Goal: Task Accomplishment & Management: Use online tool/utility

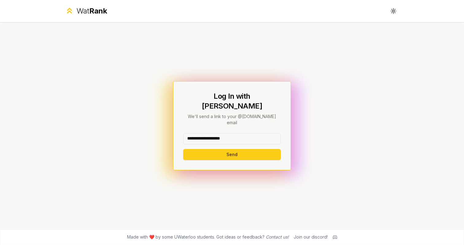
click at [232, 149] on button "Send" at bounding box center [232, 154] width 98 height 11
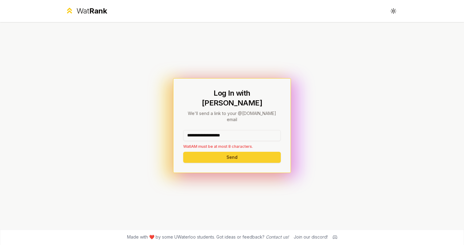
click at [215, 152] on button "Send" at bounding box center [232, 157] width 98 height 11
drag, startPoint x: 238, startPoint y: 128, endPoint x: 208, endPoint y: 127, distance: 30.4
click at [208, 130] on input "**********" at bounding box center [232, 135] width 98 height 11
type input "********"
click at [232, 152] on button "Send" at bounding box center [232, 157] width 98 height 11
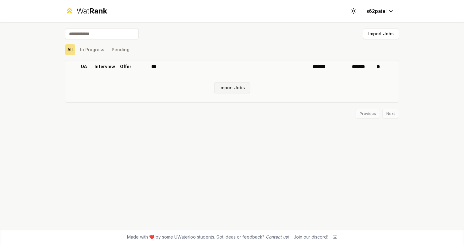
click at [222, 87] on button "Import Jobs" at bounding box center [232, 87] width 36 height 11
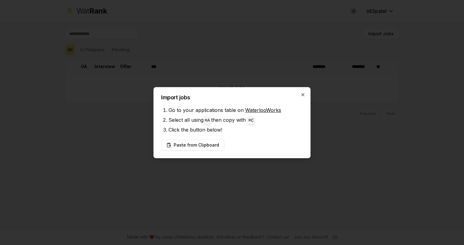
click at [304, 93] on icon "button" at bounding box center [302, 94] width 5 height 5
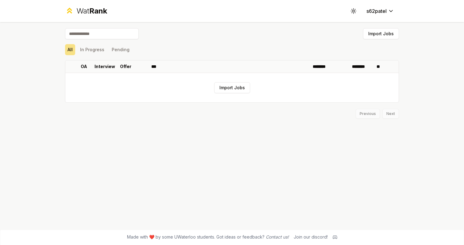
click at [270, 125] on div "Import Jobs All In Progress Pending OA Interview Offer *** ******** ******** **…" at bounding box center [231, 125] width 353 height 207
click at [239, 88] on button "Import Jobs" at bounding box center [232, 87] width 36 height 11
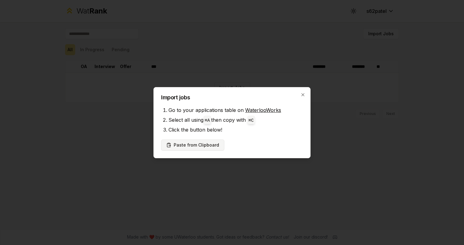
click at [212, 143] on button "Paste from Clipboard" at bounding box center [192, 145] width 63 height 11
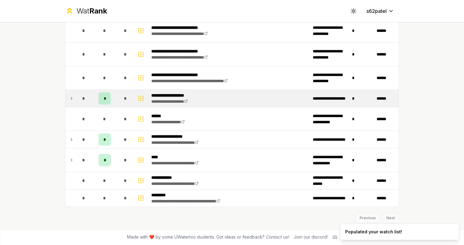
scroll to position [663, 0]
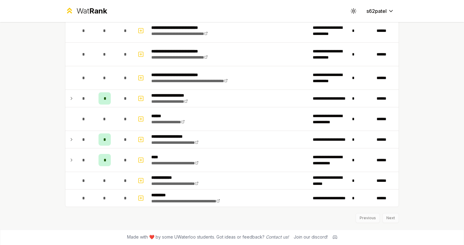
click at [389, 217] on div "Previous Next" at bounding box center [232, 215] width 334 height 16
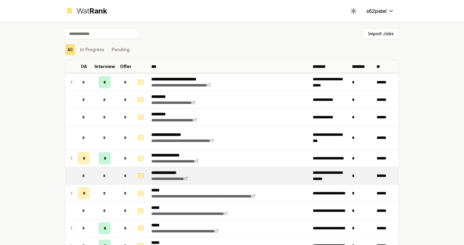
scroll to position [0, 0]
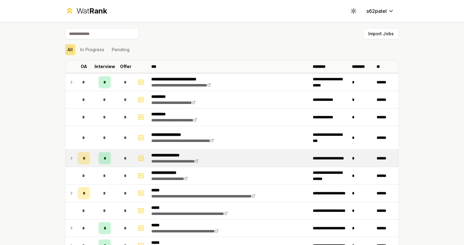
click at [185, 156] on p "**********" at bounding box center [182, 155] width 62 height 6
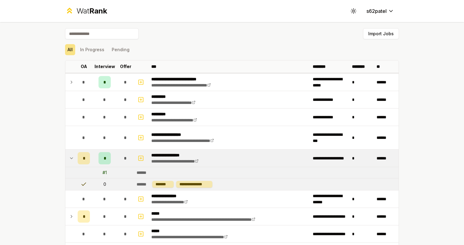
click at [185, 156] on p "**********" at bounding box center [182, 155] width 62 height 6
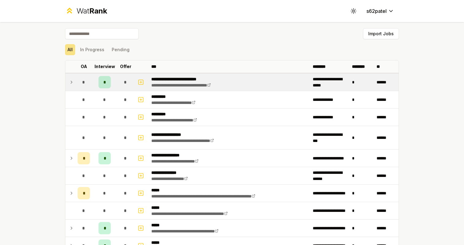
click at [183, 89] on td "**********" at bounding box center [229, 82] width 161 height 17
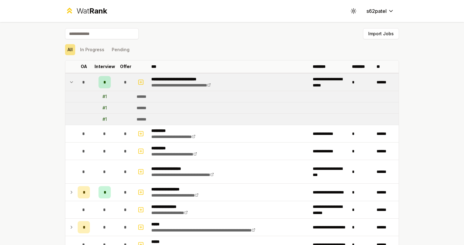
click at [183, 89] on td "**********" at bounding box center [229, 82] width 161 height 17
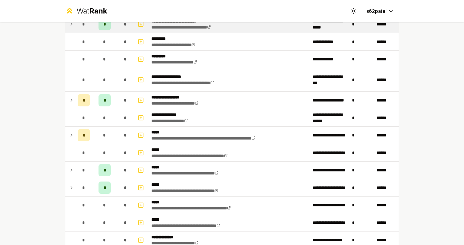
scroll to position [59, 0]
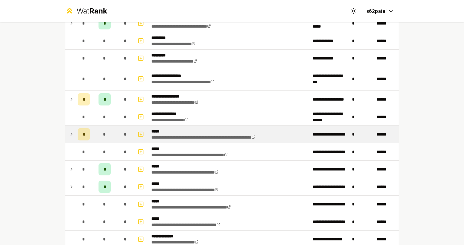
click at [190, 129] on p "*****" at bounding box center [220, 131] width 138 height 6
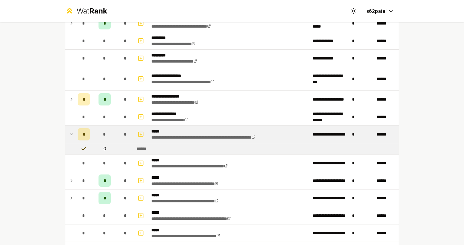
click at [80, 138] on div "*" at bounding box center [84, 134] width 12 height 12
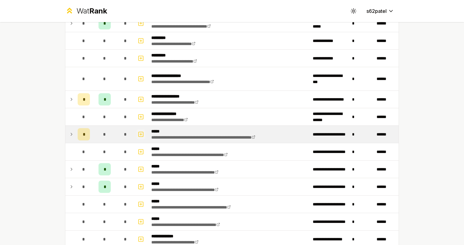
click at [143, 133] on rect "button" at bounding box center [141, 134] width 5 height 5
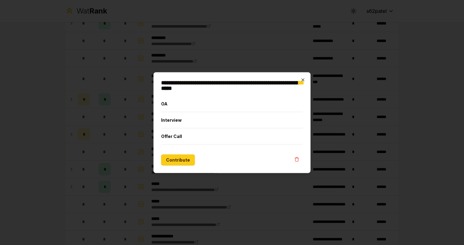
click at [304, 78] on icon "button" at bounding box center [302, 79] width 5 height 5
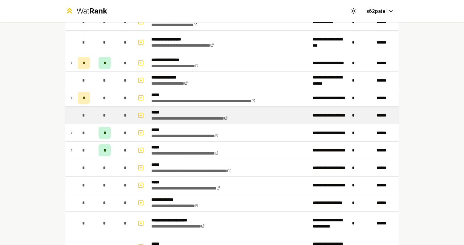
scroll to position [102, 0]
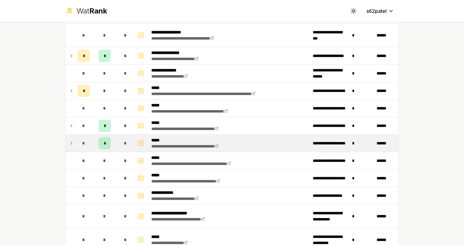
click at [98, 146] on td "*" at bounding box center [104, 143] width 25 height 17
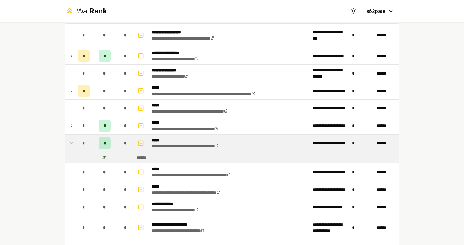
click at [98, 146] on div "*" at bounding box center [104, 143] width 12 height 12
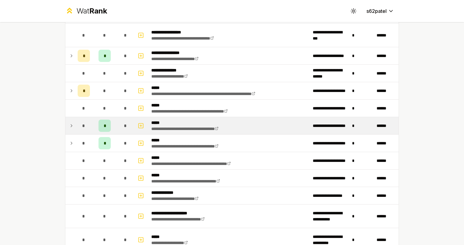
click at [96, 130] on td "*" at bounding box center [104, 125] width 25 height 17
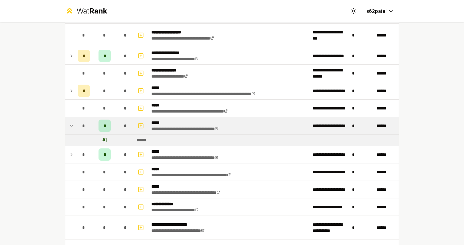
click at [96, 130] on td "*" at bounding box center [104, 125] width 25 height 17
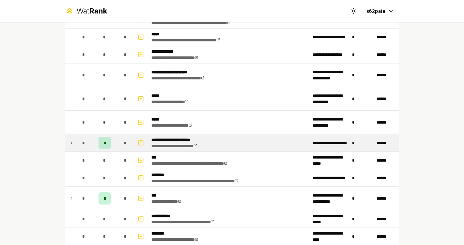
scroll to position [260, 0]
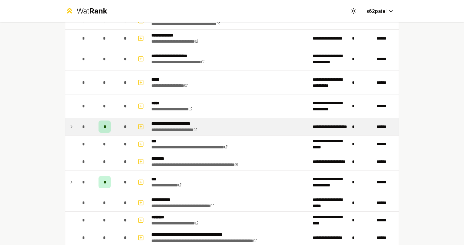
click at [109, 132] on div "*" at bounding box center [104, 127] width 12 height 12
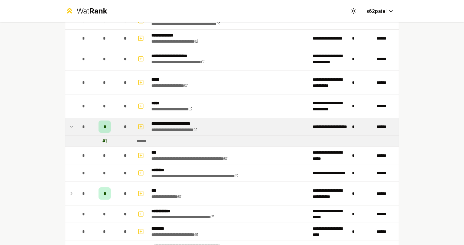
click at [109, 132] on div "*" at bounding box center [104, 127] width 12 height 12
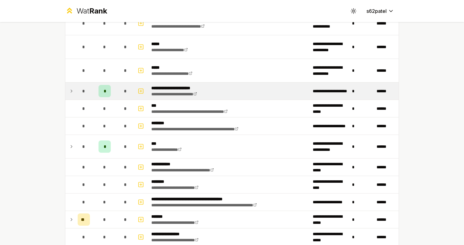
scroll to position [321, 0]
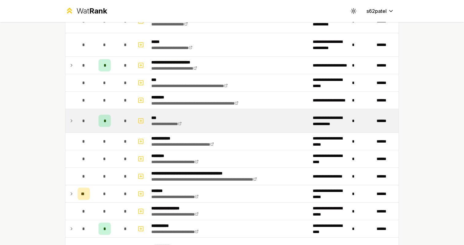
click at [109, 132] on td "*" at bounding box center [104, 120] width 25 height 23
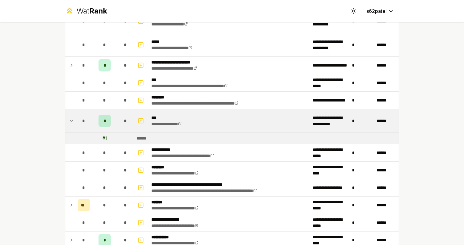
click at [108, 129] on td "*" at bounding box center [104, 120] width 25 height 23
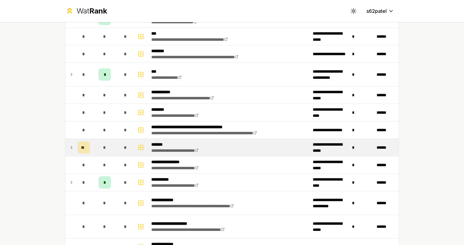
scroll to position [374, 0]
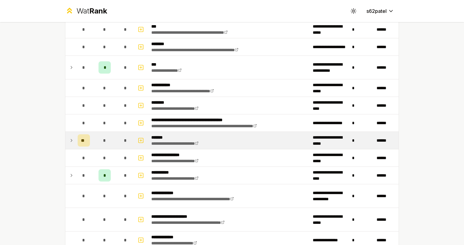
click at [99, 144] on div "*" at bounding box center [104, 140] width 12 height 12
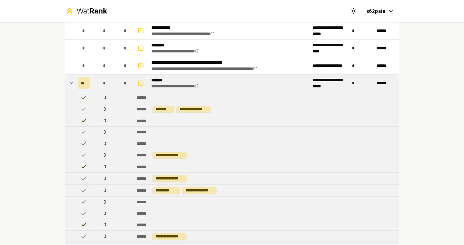
scroll to position [415, 0]
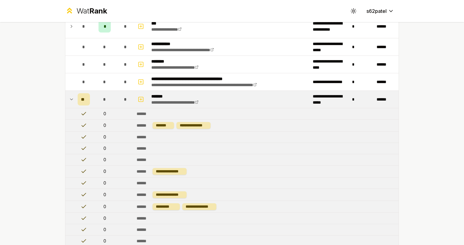
click at [84, 101] on span "**" at bounding box center [84, 99] width 6 height 6
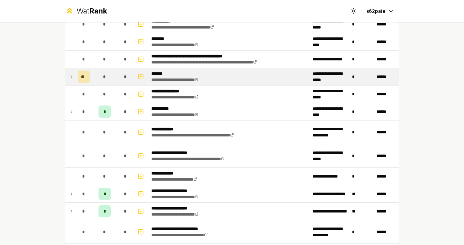
scroll to position [455, 0]
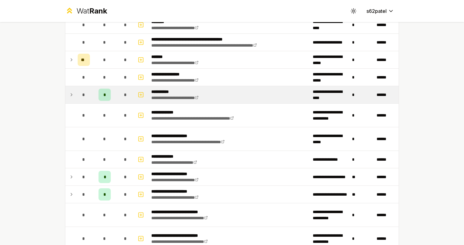
click at [103, 98] on div "*" at bounding box center [104, 95] width 12 height 12
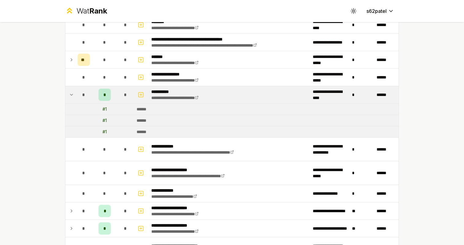
click at [103, 98] on div "*" at bounding box center [104, 95] width 12 height 12
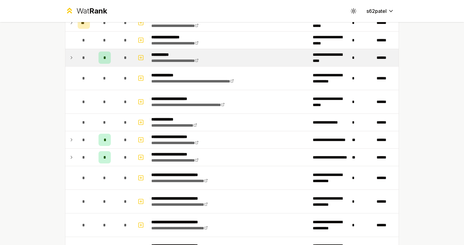
scroll to position [503, 0]
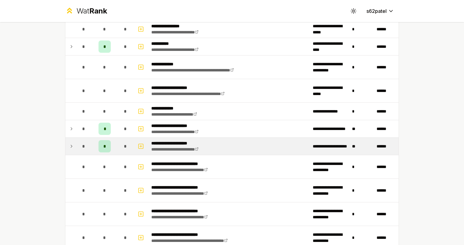
click at [84, 147] on span "*" at bounding box center [83, 146] width 3 height 6
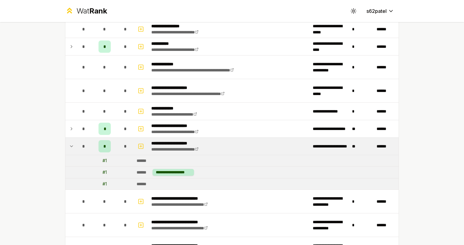
click at [84, 147] on span "*" at bounding box center [83, 146] width 3 height 6
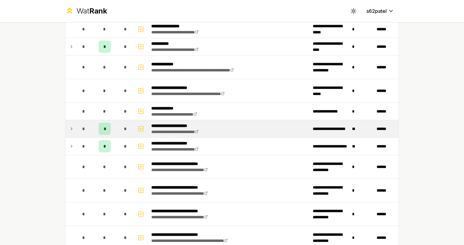
click at [84, 126] on span "*" at bounding box center [83, 129] width 3 height 6
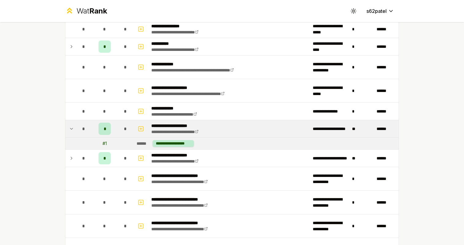
click at [84, 126] on span "*" at bounding box center [83, 129] width 3 height 6
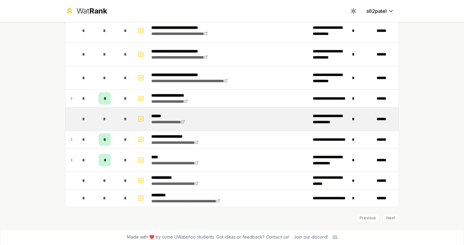
scroll to position [663, 0]
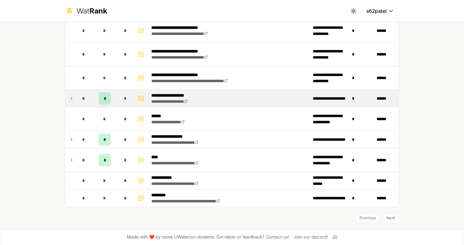
click at [74, 96] on icon at bounding box center [71, 98] width 5 height 7
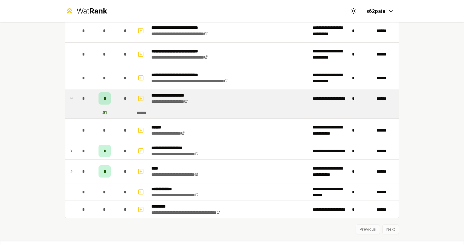
click at [74, 97] on icon at bounding box center [71, 98] width 5 height 7
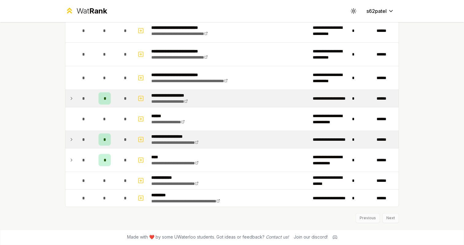
click at [78, 143] on div "*" at bounding box center [84, 139] width 12 height 12
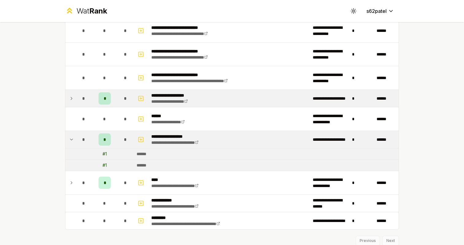
click at [79, 143] on div "*" at bounding box center [84, 139] width 12 height 12
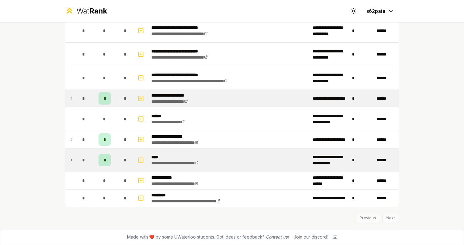
click at [78, 149] on td "*" at bounding box center [83, 159] width 17 height 23
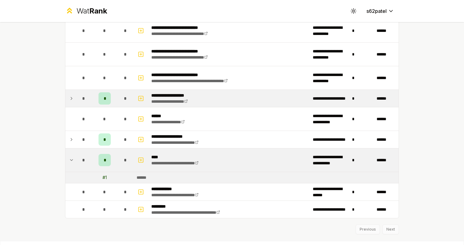
click at [78, 152] on td "*" at bounding box center [83, 159] width 17 height 23
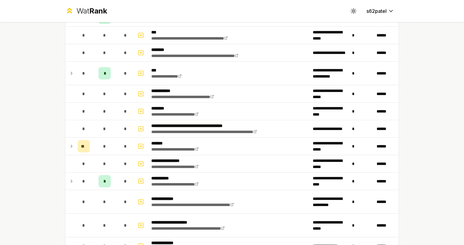
scroll to position [92, 0]
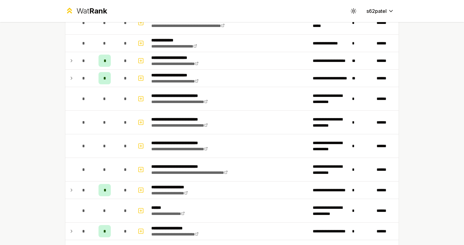
scroll to position [607, 0]
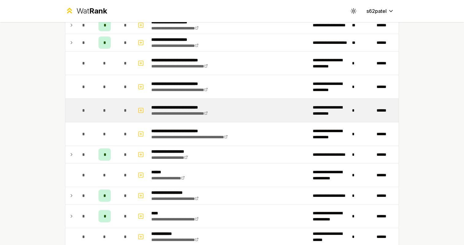
click at [175, 108] on p "**********" at bounding box center [187, 107] width 73 height 6
click at [110, 105] on div "*" at bounding box center [104, 110] width 12 height 12
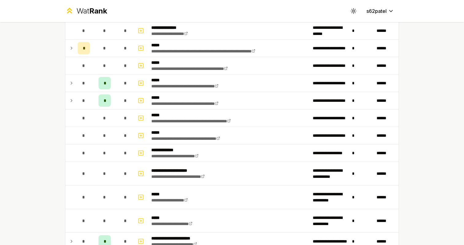
scroll to position [108, 0]
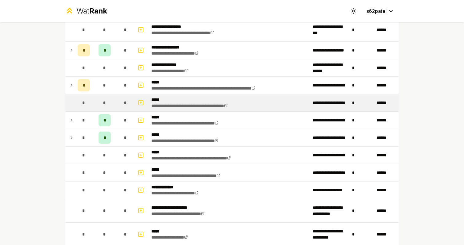
click at [114, 106] on td "*" at bounding box center [104, 102] width 25 height 17
drag, startPoint x: 361, startPoint y: 105, endPoint x: 315, endPoint y: 105, distance: 46.0
click at [315, 105] on tr "**********" at bounding box center [231, 102] width 333 height 17
